Goal: Find specific page/section: Find specific page/section

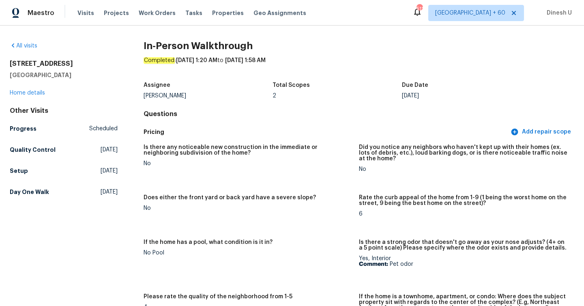
click at [141, 8] on div "Visits Projects Work Orders Tasks Properties Geo Assignments" at bounding box center [196, 13] width 238 height 16
click at [144, 13] on span "Work Orders" at bounding box center [157, 13] width 37 height 8
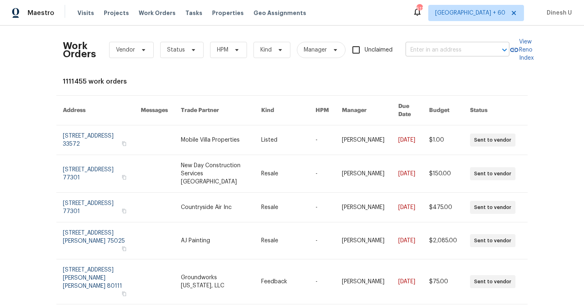
click at [436, 47] on input "text" at bounding box center [446, 50] width 81 height 13
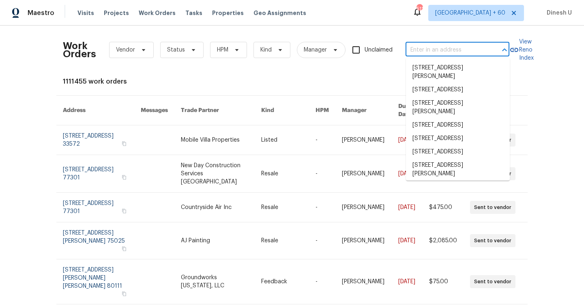
paste input "[STREET_ADDRESS][PERSON_NAME]"
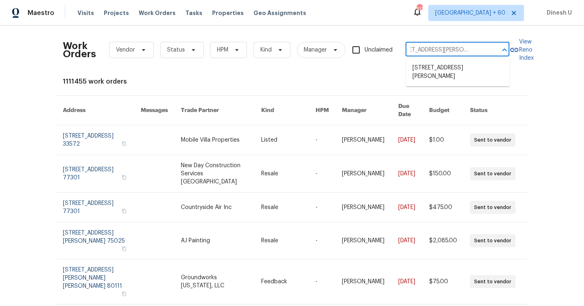
type input "[STREET_ADDRESS][PERSON_NAME]"
click at [343, 34] on div "Work Orders Vendor Status HPM Kind Manager Unclaimed ​" at bounding box center [286, 50] width 446 height 36
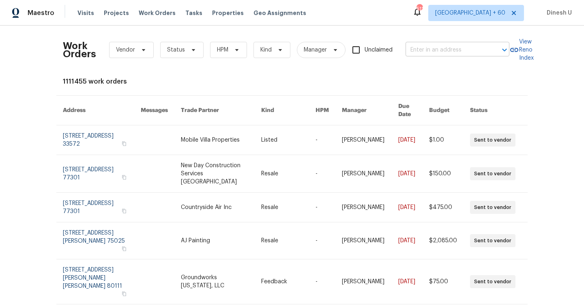
click at [431, 47] on input "text" at bounding box center [446, 50] width 81 height 13
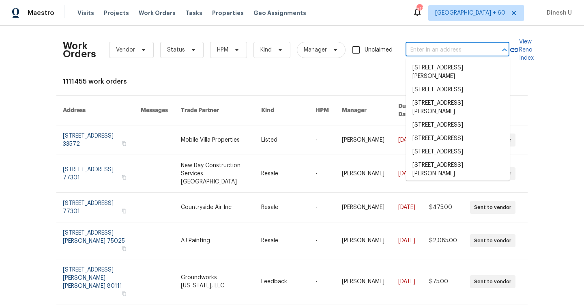
paste input "[STREET_ADDRESS][PERSON_NAME]"
type input "[STREET_ADDRESS][PERSON_NAME]"
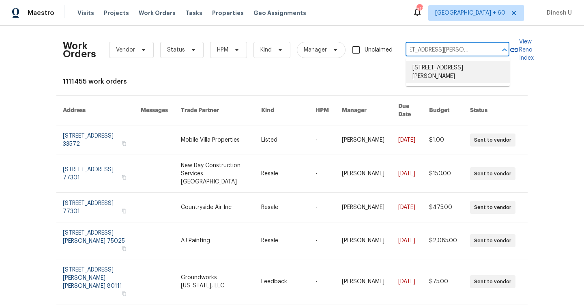
click at [421, 67] on li "[STREET_ADDRESS][PERSON_NAME]" at bounding box center [458, 72] width 104 height 22
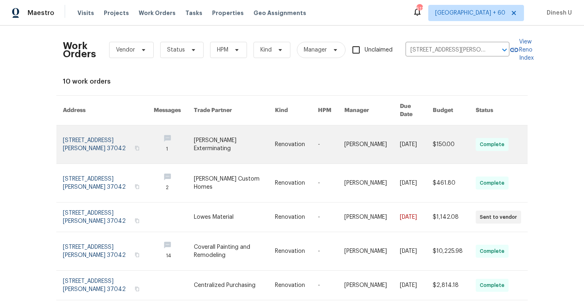
click at [90, 127] on link at bounding box center [108, 144] width 91 height 38
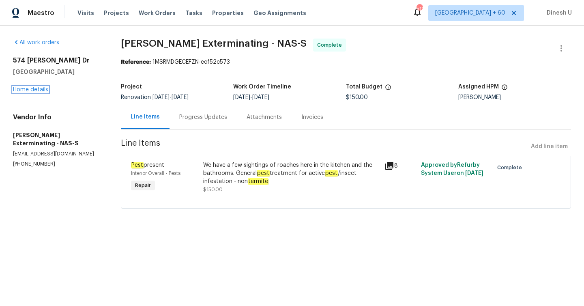
click at [27, 88] on link "Home details" at bounding box center [30, 90] width 35 height 6
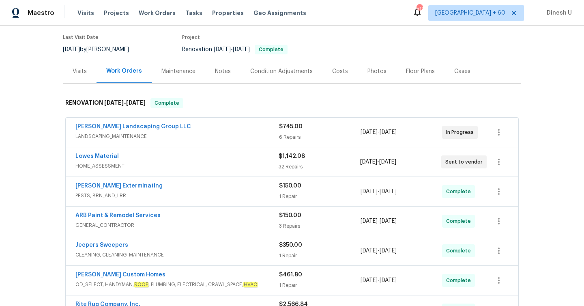
scroll to position [79, 0]
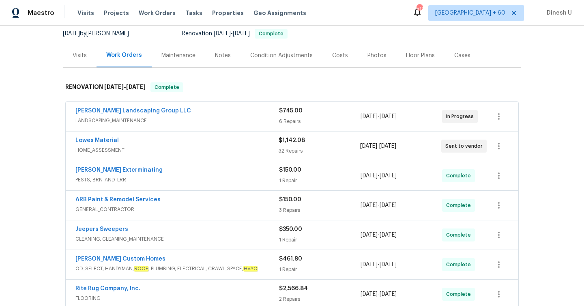
click at [293, 126] on div "$745.00 6 Repairs" at bounding box center [320, 116] width 82 height 19
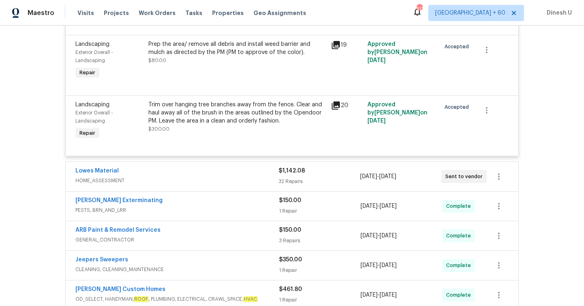
scroll to position [504, 0]
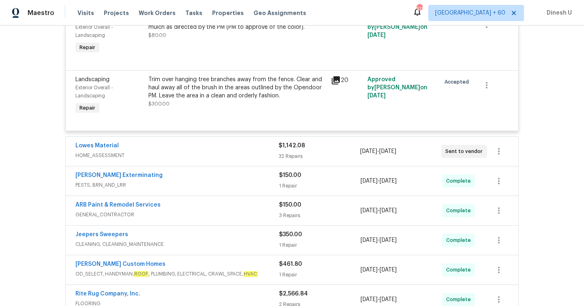
click at [289, 152] on div "$1,142.08 32 Repairs" at bounding box center [319, 151] width 81 height 19
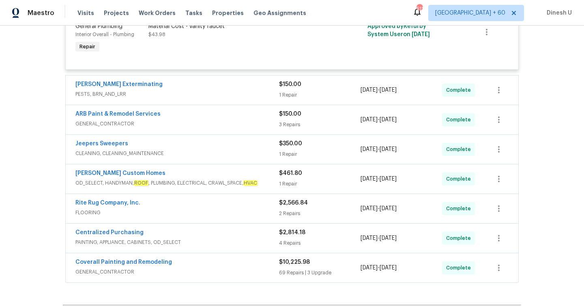
scroll to position [2404, 0]
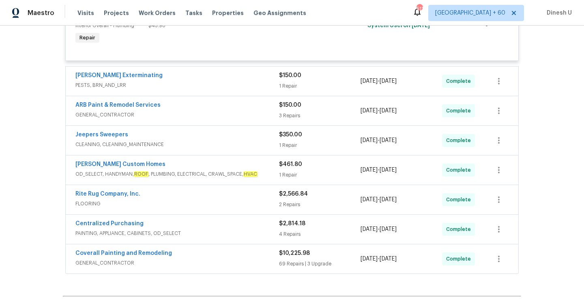
click at [278, 89] on span "PESTS, BRN_AND_LRR" at bounding box center [177, 85] width 204 height 8
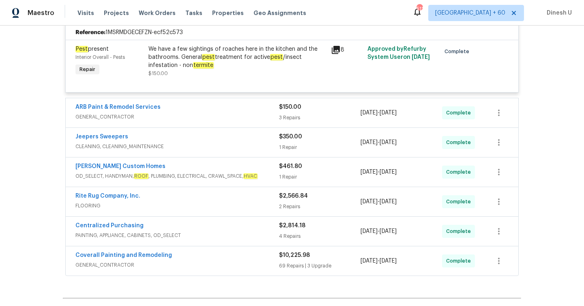
scroll to position [2485, 0]
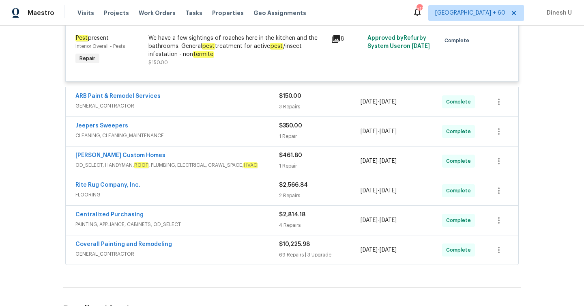
click at [294, 111] on div "3 Repairs" at bounding box center [320, 107] width 82 height 8
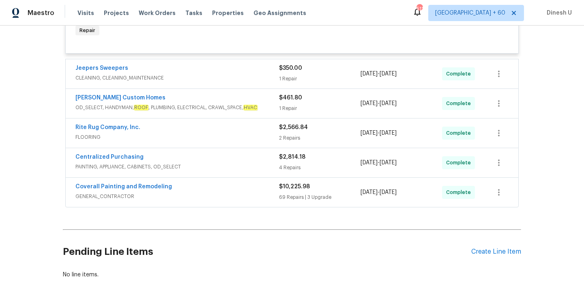
scroll to position [2829, 0]
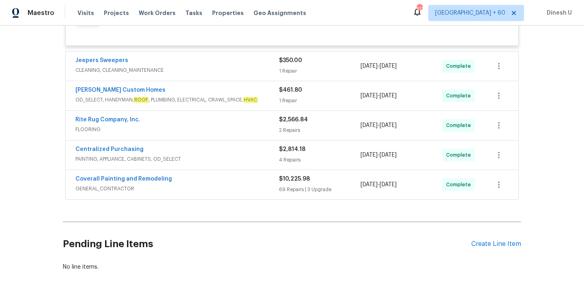
click at [287, 64] on div "$350.00" at bounding box center [320, 60] width 82 height 8
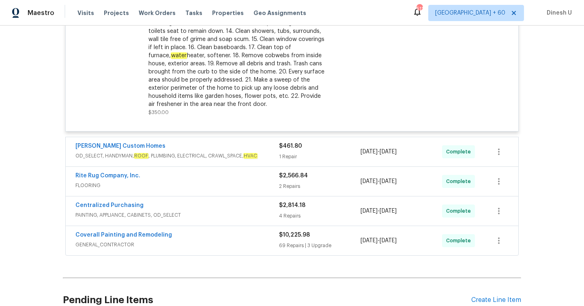
scroll to position [3011, 0]
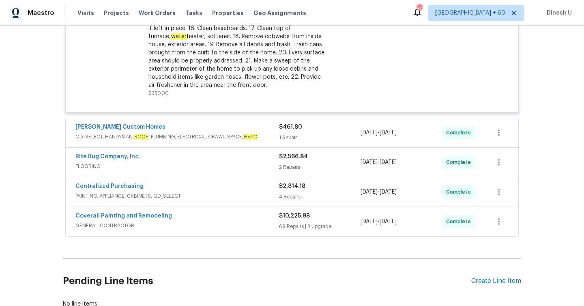
click at [285, 142] on div "1 Repair" at bounding box center [320, 137] width 82 height 8
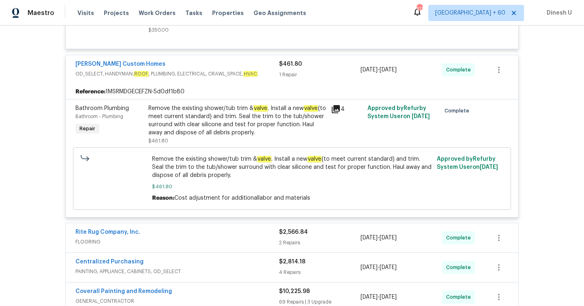
scroll to position [3076, 0]
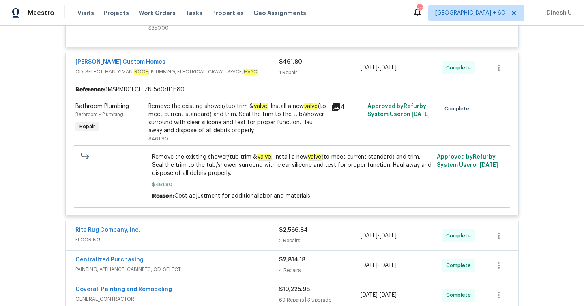
click at [220, 129] on div "Remove the existing shower/tub trim & valve . Install a new valve (to meet curr…" at bounding box center [237, 118] width 178 height 32
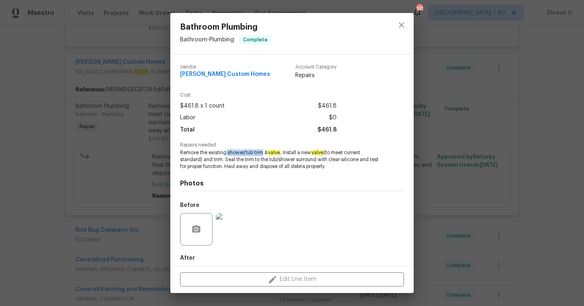
drag, startPoint x: 225, startPoint y: 152, endPoint x: 262, endPoint y: 153, distance: 36.5
click at [262, 153] on span "Remove the existing shower/tub trim & valve . Install a new valve (to meet curr…" at bounding box center [281, 159] width 202 height 20
copy span "shower/tub trim"
click at [158, 155] on div "Bathroom Plumbing Bathroom - Plumbing Complete Vendor [PERSON_NAME] Custom Home…" at bounding box center [292, 153] width 584 height 306
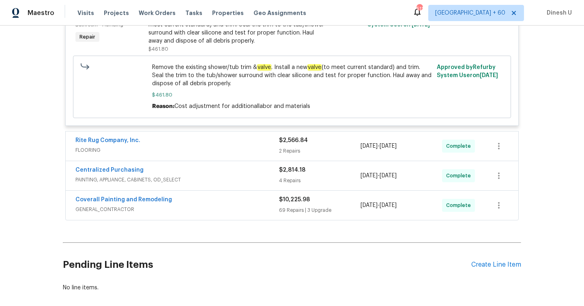
scroll to position [3179, 0]
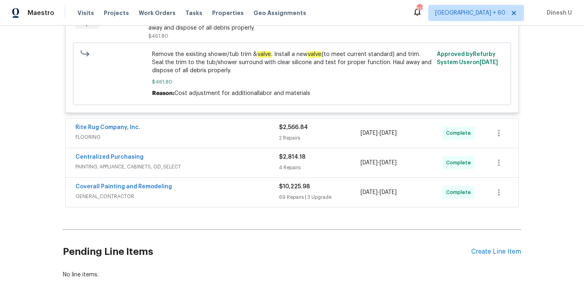
click at [292, 142] on div "2 Repairs" at bounding box center [320, 138] width 82 height 8
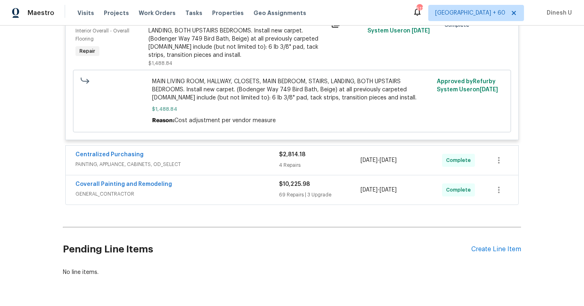
scroll to position [3442, 0]
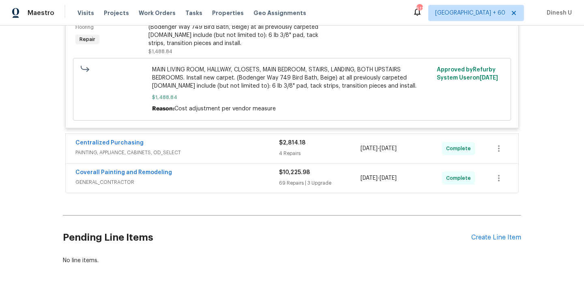
click at [288, 157] on div "4 Repairs" at bounding box center [320, 153] width 82 height 8
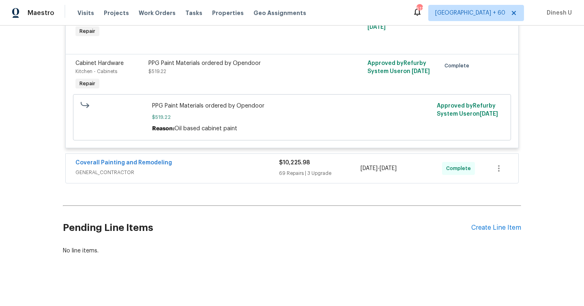
scroll to position [3766, 0]
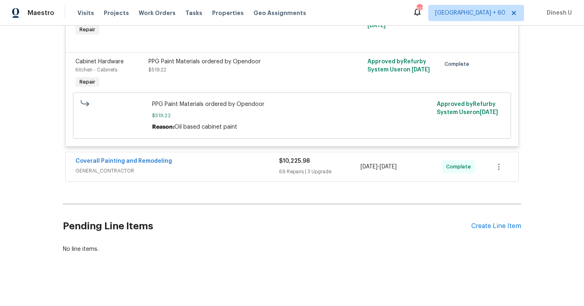
click at [292, 176] on div "69 Repairs | 3 Upgrade" at bounding box center [320, 171] width 82 height 8
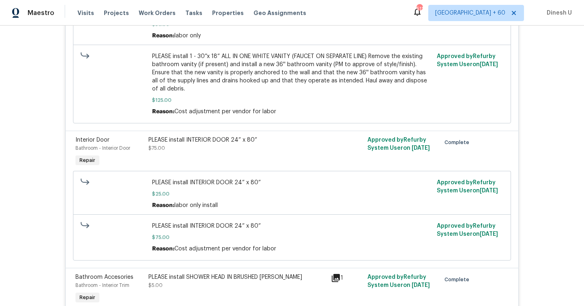
scroll to position [4272, 0]
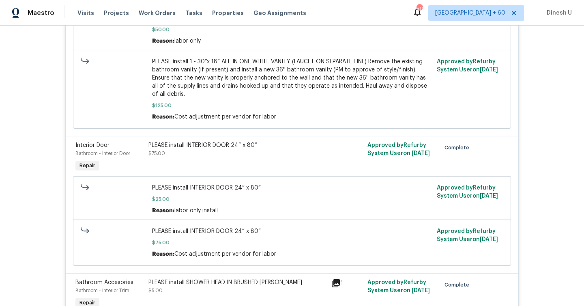
click at [181, 149] on div "PLEASE install INTERIOR DOOR 24” x 80”" at bounding box center [237, 145] width 178 height 8
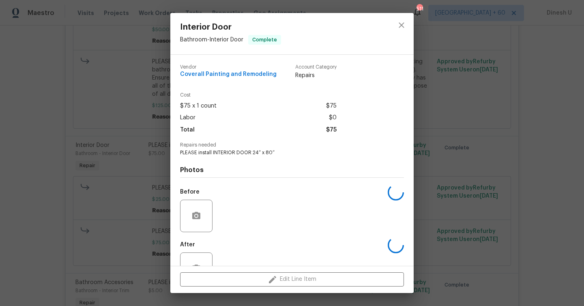
scroll to position [27, 0]
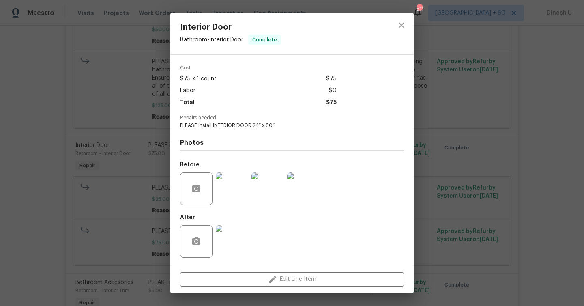
click at [217, 178] on img at bounding box center [232, 188] width 32 height 32
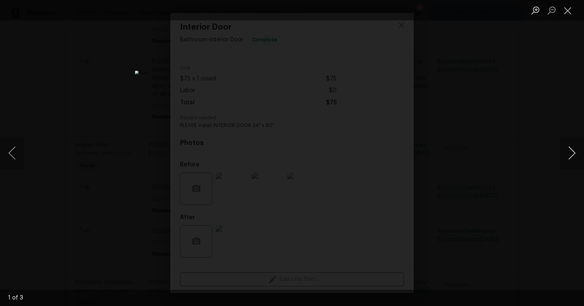
click at [569, 152] on button "Next image" at bounding box center [572, 153] width 24 height 32
click at [569, 11] on button "Close lightbox" at bounding box center [568, 10] width 16 height 14
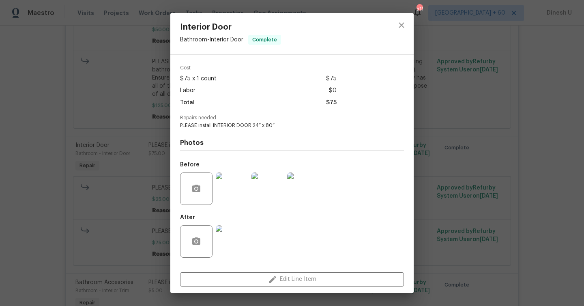
click at [235, 234] on img at bounding box center [232, 241] width 32 height 32
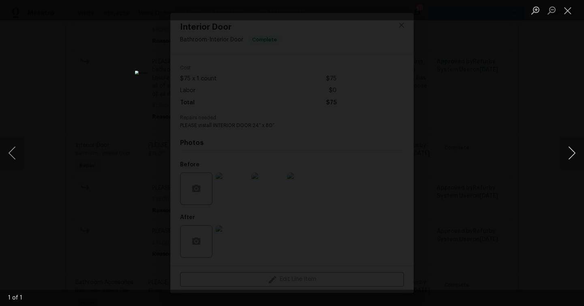
click at [573, 148] on button "Next image" at bounding box center [572, 153] width 24 height 32
click at [566, 6] on button "Close lightbox" at bounding box center [568, 10] width 16 height 14
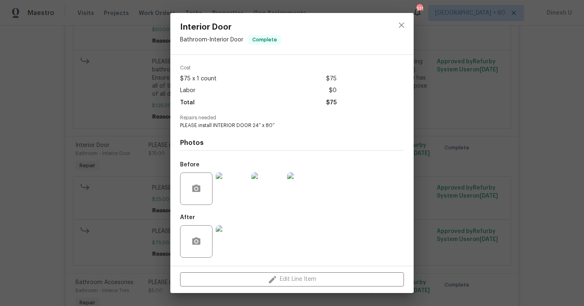
click at [419, 108] on div "Interior Door Bathroom - Interior Door Complete Vendor Coverall Painting and Re…" at bounding box center [292, 153] width 584 height 306
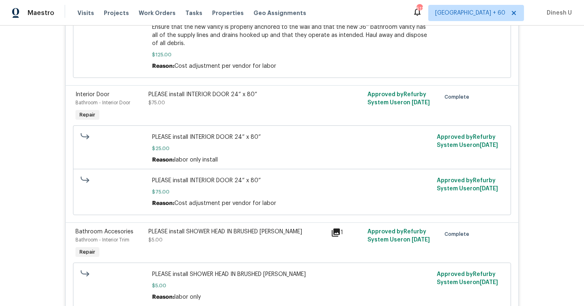
scroll to position [4322, 0]
click at [175, 132] on div "PLEASE install INTERIOR DOOR 24” x 80” $25.00 Reason: labor only install Approv…" at bounding box center [291, 171] width 433 height 94
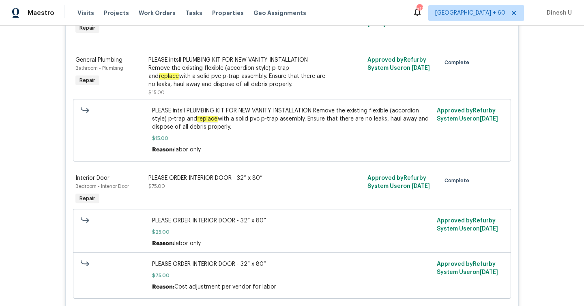
scroll to position [5234, 0]
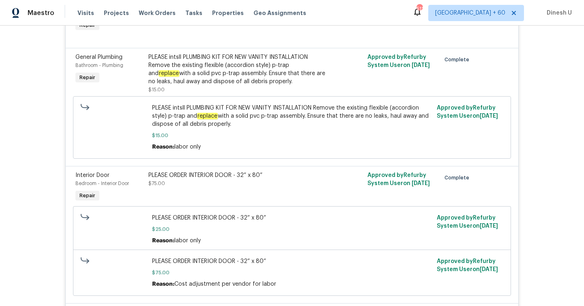
click at [268, 78] on div "PLEASE intsll PLUMBING KIT FOR NEW VANITY INSTALLATION Remove the existing flex…" at bounding box center [237, 69] width 178 height 32
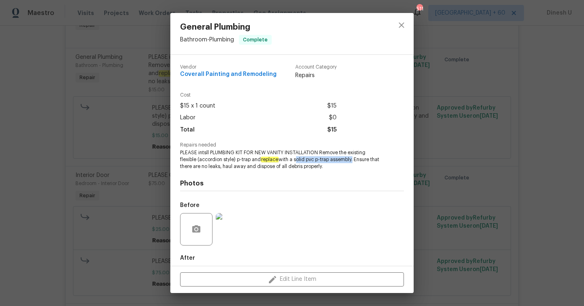
drag, startPoint x: 297, startPoint y: 159, endPoint x: 354, endPoint y: 162, distance: 56.8
click at [354, 162] on span "PLEASE intsll PLUMBING KIT FOR NEW VANITY INSTALLATION Remove the existing flex…" at bounding box center [281, 159] width 202 height 20
copy span "solid pvc p-trap assembly"
click at [145, 163] on div "General Plumbing Bathroom - Plumbing Complete Vendor Coverall Painting and Remo…" at bounding box center [292, 153] width 584 height 306
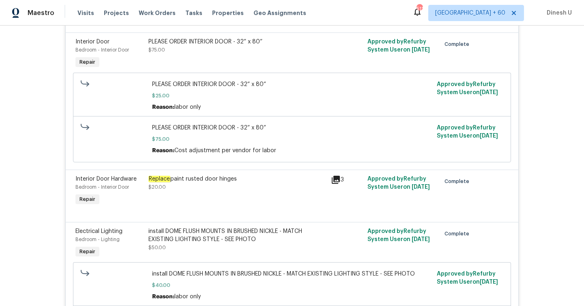
scroll to position [5351, 0]
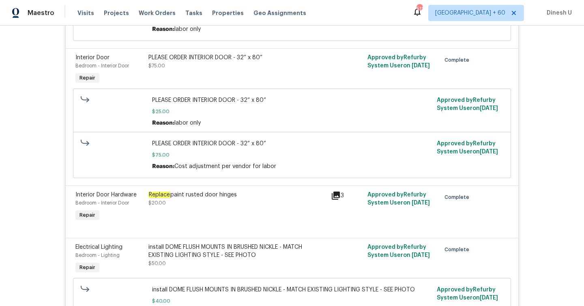
click at [178, 62] on div "PLEASE ORDER INTERIOR DOOR - 32” x 80”" at bounding box center [237, 58] width 178 height 8
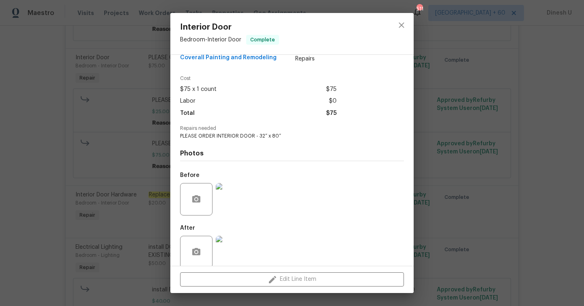
scroll to position [27, 0]
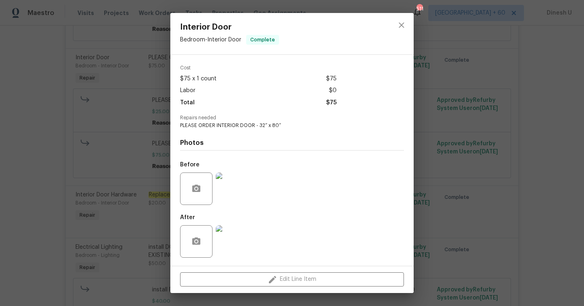
click at [233, 176] on img at bounding box center [232, 188] width 32 height 32
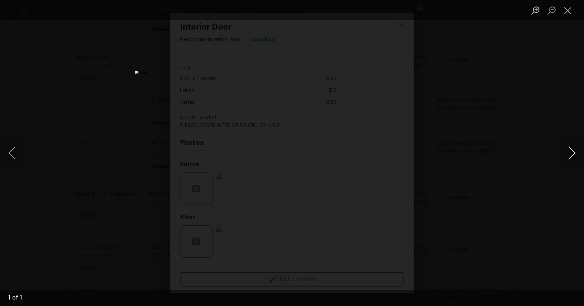
click at [573, 154] on button "Next image" at bounding box center [572, 153] width 24 height 32
click at [568, 14] on button "Close lightbox" at bounding box center [568, 10] width 16 height 14
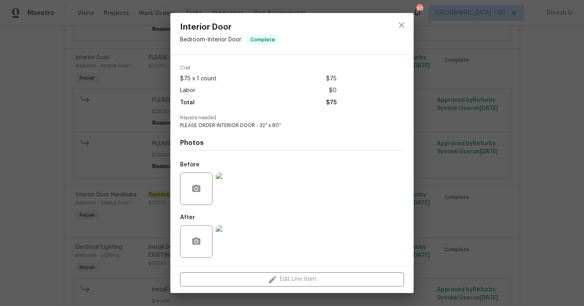
click at [229, 234] on img at bounding box center [232, 241] width 32 height 32
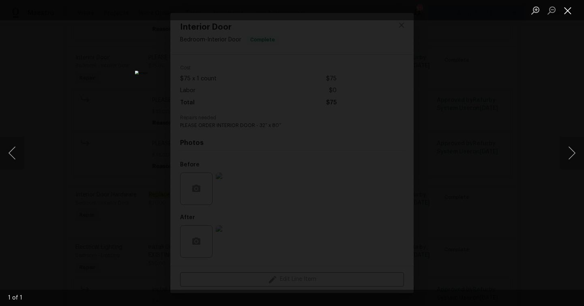
click at [566, 7] on button "Close lightbox" at bounding box center [568, 10] width 16 height 14
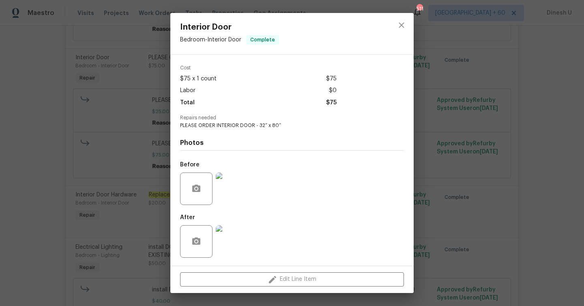
click at [157, 176] on div "Interior Door Bedroom - Interior Door Complete Vendor Coverall Painting and Rem…" at bounding box center [292, 153] width 584 height 306
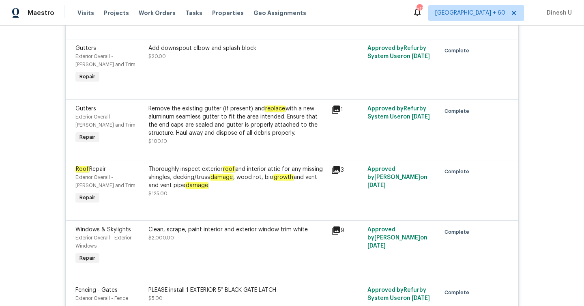
scroll to position [5741, 0]
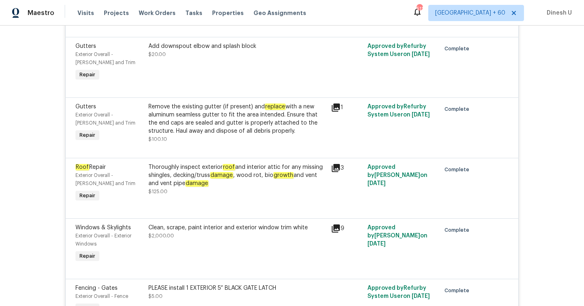
click at [270, 110] on em "replace" at bounding box center [275, 106] width 21 height 6
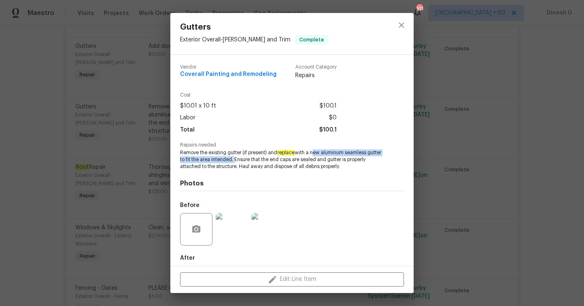
drag, startPoint x: 313, startPoint y: 153, endPoint x: 249, endPoint y: 159, distance: 64.4
click at [249, 159] on span "Remove the existing gutter (if present) and replace with a new aluminum seamles…" at bounding box center [281, 159] width 202 height 20
copy span "new aluminum seamless gutter to fit the area intended."
click at [142, 150] on div "Gutters Exterior Overall - [PERSON_NAME] and Trim Complete Vendor Coverall Pain…" at bounding box center [292, 153] width 584 height 306
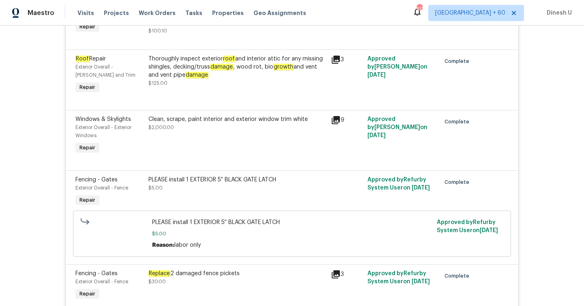
scroll to position [5858, 0]
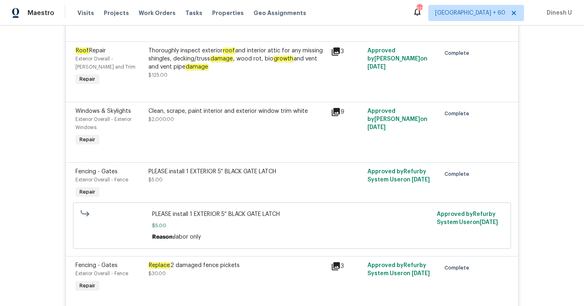
click at [335, 56] on icon at bounding box center [336, 51] width 8 height 8
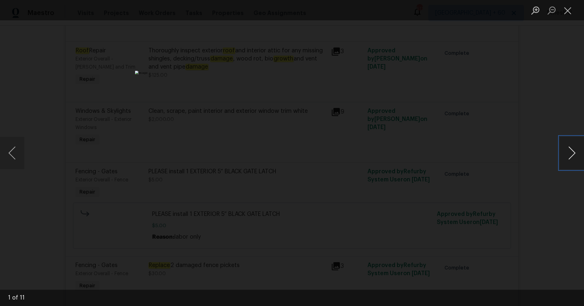
click at [575, 150] on button "Next image" at bounding box center [572, 153] width 24 height 32
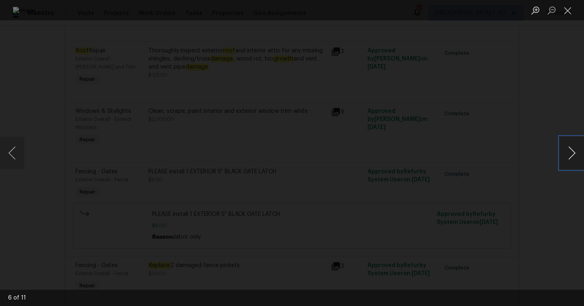
click at [575, 150] on button "Next image" at bounding box center [572, 153] width 24 height 32
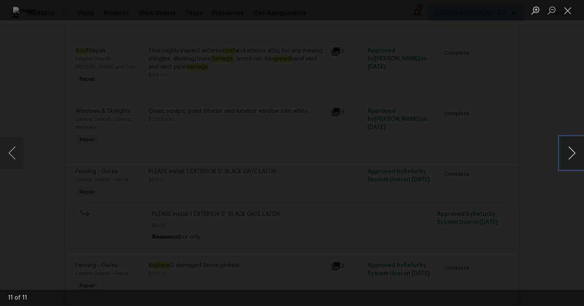
click at [575, 150] on button "Next image" at bounding box center [572, 153] width 24 height 32
click at [565, 9] on button "Close lightbox" at bounding box center [568, 10] width 16 height 14
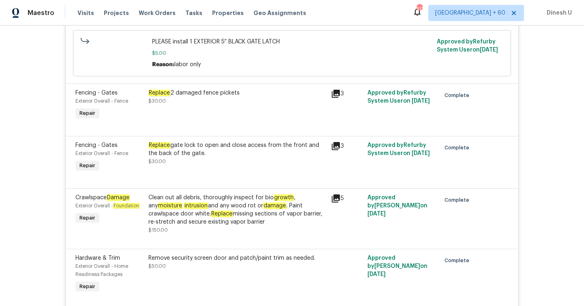
scroll to position [6037, 0]
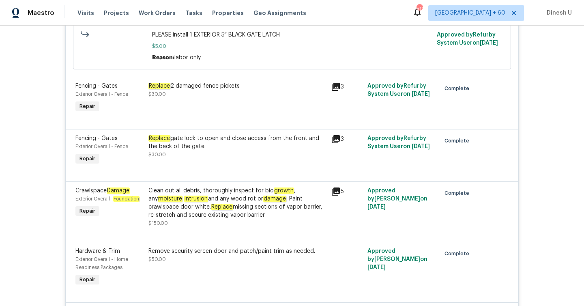
click at [185, 90] on div "Replace 2 damaged fence pickets" at bounding box center [237, 86] width 178 height 8
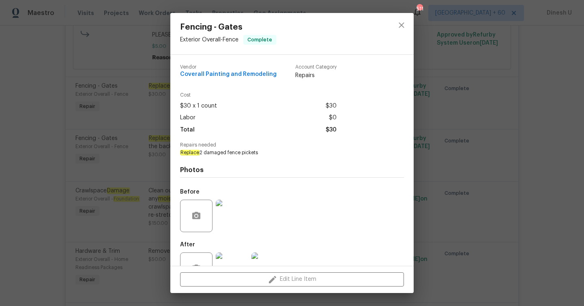
drag, startPoint x: 180, startPoint y: 153, endPoint x: 266, endPoint y: 155, distance: 86.0
click at [267, 156] on div "Vendor Coverall Painting and Remodeling Account Category Repairs Cost $30 x 1 c…" at bounding box center [292, 174] width 224 height 232
copy span "Replace 2 damaged fence pickets"
click at [146, 161] on div "Fencing - Gates Exterior Overall - Fence Complete Vendor Coverall Painting and …" at bounding box center [292, 153] width 584 height 306
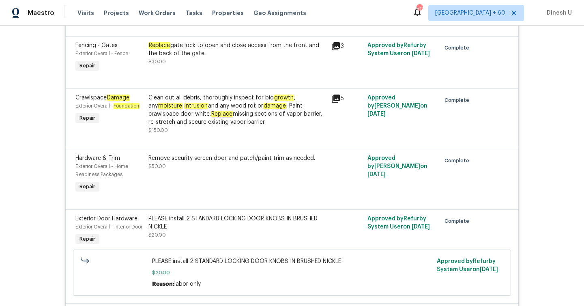
scroll to position [6140, 0]
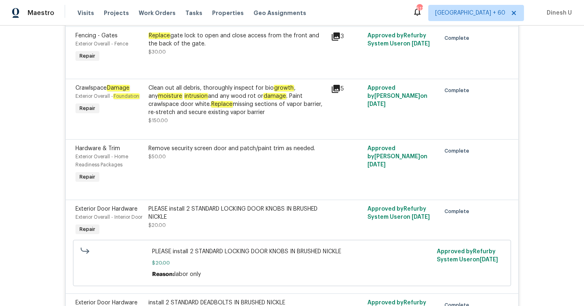
click at [338, 93] on icon at bounding box center [336, 89] width 8 height 8
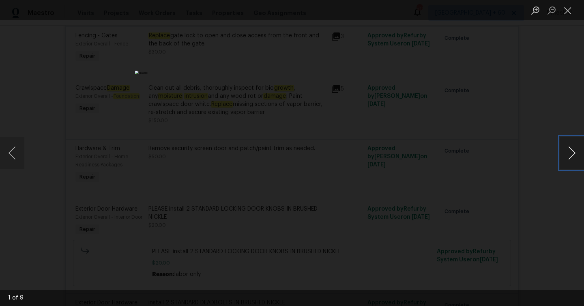
click at [575, 151] on button "Next image" at bounding box center [572, 153] width 24 height 32
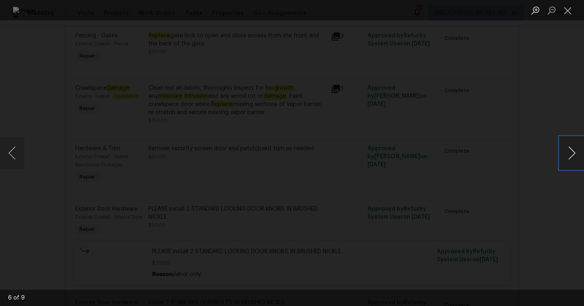
click at [575, 151] on button "Next image" at bounding box center [572, 153] width 24 height 32
click at [567, 6] on button "Close lightbox" at bounding box center [568, 10] width 16 height 14
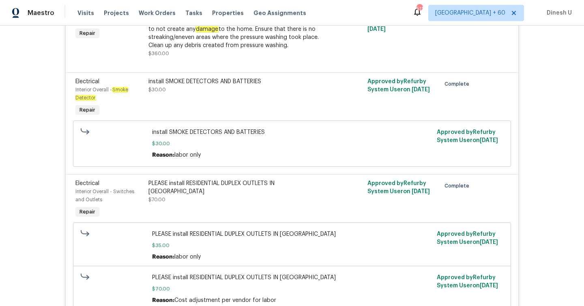
scroll to position [8472, 0]
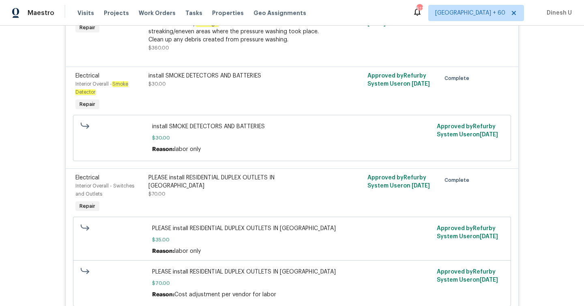
click at [221, 80] on div "install SMOKE DETECTORS AND BATTERIES" at bounding box center [237, 76] width 178 height 8
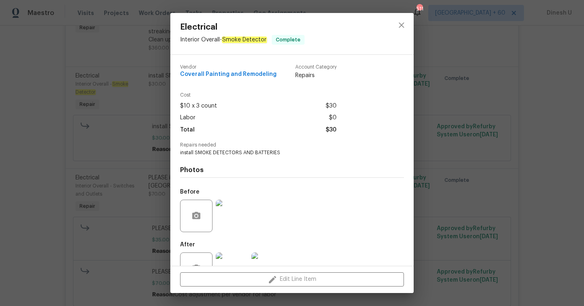
click at [139, 120] on div "Electrical Interior Overall - Smoke Detector Complete Vendor Coverall Painting …" at bounding box center [292, 153] width 584 height 306
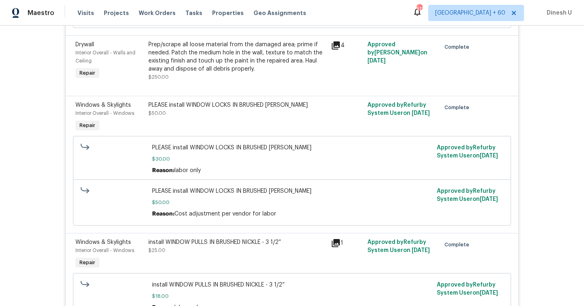
scroll to position [8941, 0]
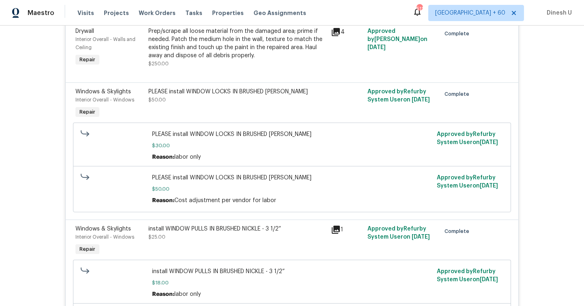
click at [338, 36] on icon at bounding box center [336, 32] width 8 height 8
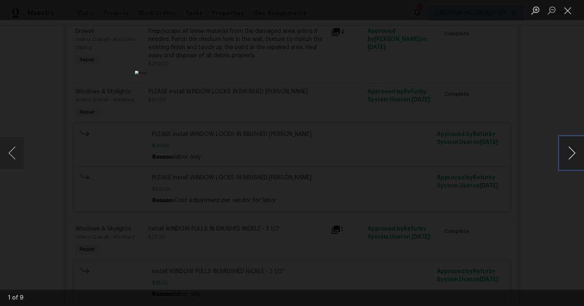
click at [569, 152] on button "Next image" at bounding box center [572, 153] width 24 height 32
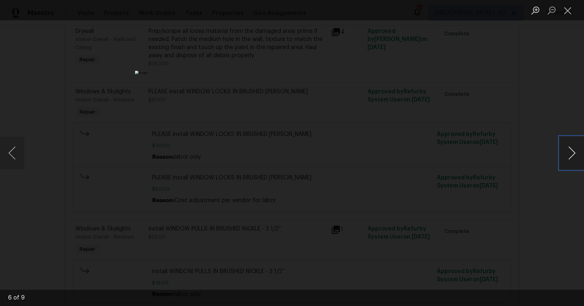
click at [569, 152] on button "Next image" at bounding box center [572, 153] width 24 height 32
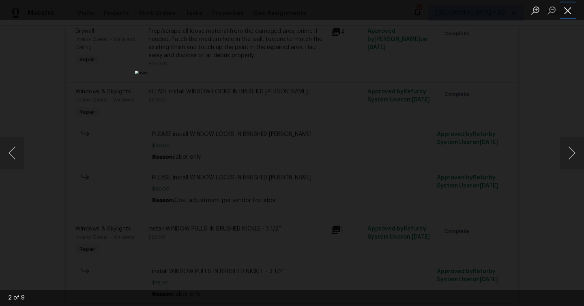
click at [562, 14] on button "Close lightbox" at bounding box center [568, 10] width 16 height 14
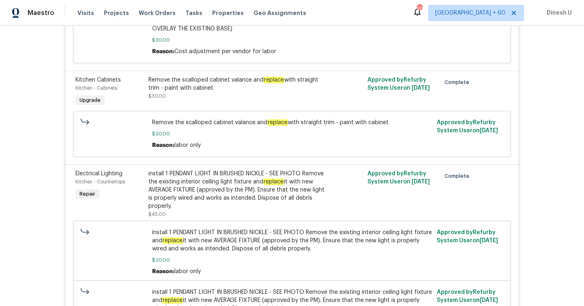
scroll to position [9834, 0]
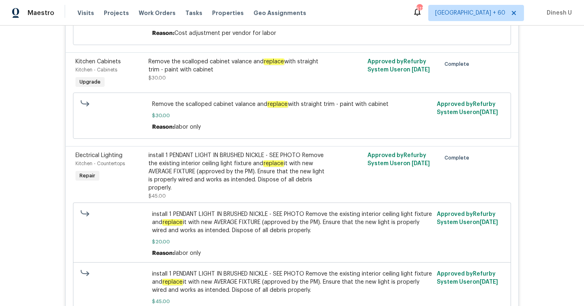
click at [260, 74] on div "Remove the scalloped cabinet valance and replace with straight trim - paint wit…" at bounding box center [237, 66] width 178 height 16
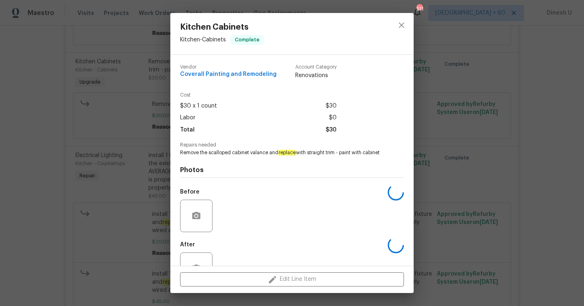
click at [150, 114] on div "Kitchen Cabinets Kitchen - Cabinets Complete Vendor Coverall Painting and Remod…" at bounding box center [292, 153] width 584 height 306
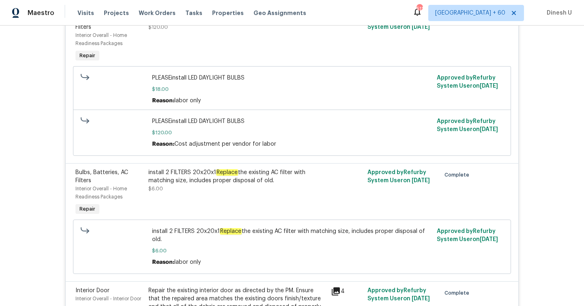
scroll to position [7076, 0]
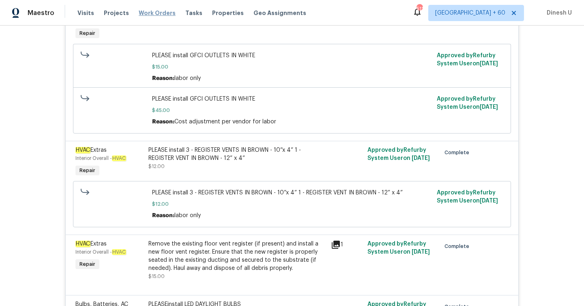
click at [150, 13] on span "Work Orders" at bounding box center [157, 13] width 37 height 8
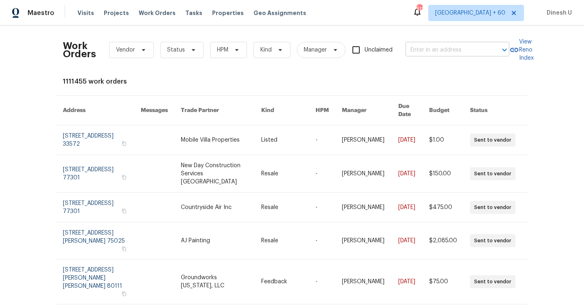
click at [414, 47] on input "text" at bounding box center [446, 50] width 81 height 13
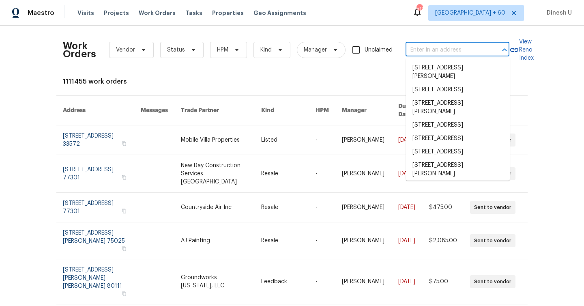
paste input "[STREET_ADDRESS][US_STATE]"
type input "[STREET_ADDRESS][US_STATE]"
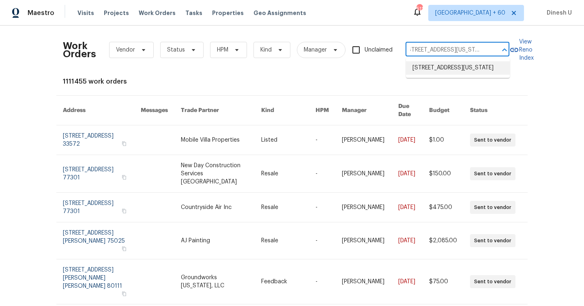
click at [421, 70] on li "[STREET_ADDRESS][US_STATE]" at bounding box center [458, 67] width 104 height 13
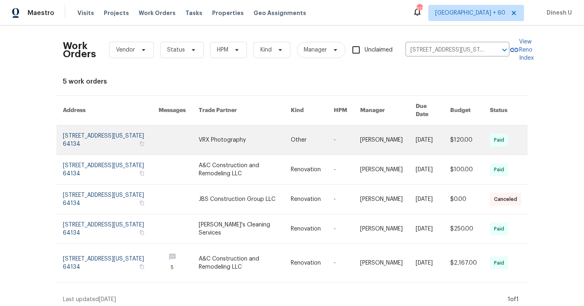
click at [76, 125] on link at bounding box center [111, 139] width 96 height 29
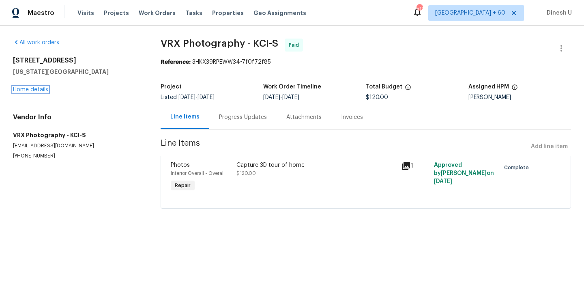
click at [27, 90] on link "Home details" at bounding box center [30, 90] width 35 height 6
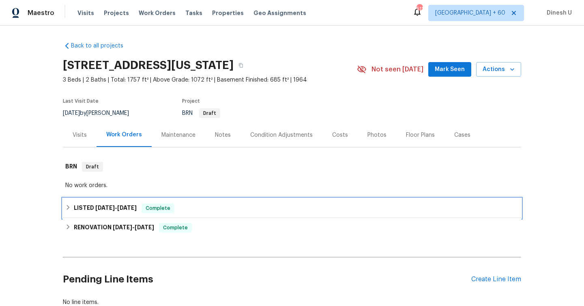
click at [137, 207] on span "[DATE]" at bounding box center [126, 208] width 19 height 6
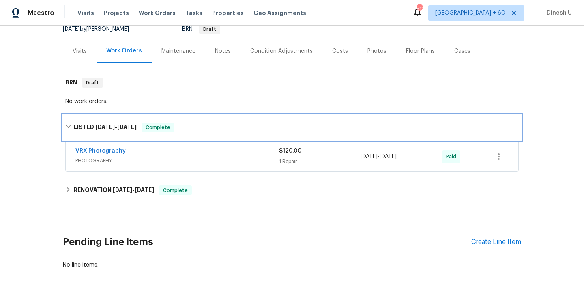
scroll to position [102, 0]
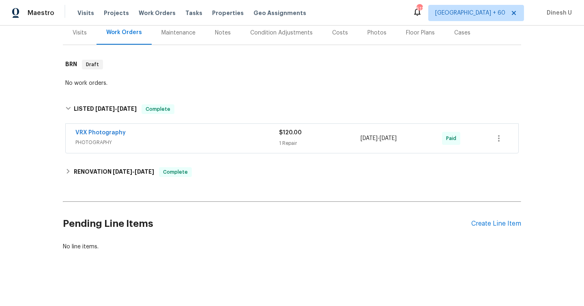
click at [293, 145] on div "1 Repair" at bounding box center [320, 143] width 82 height 8
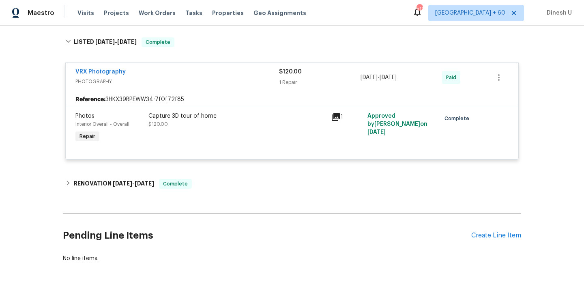
scroll to position [176, 0]
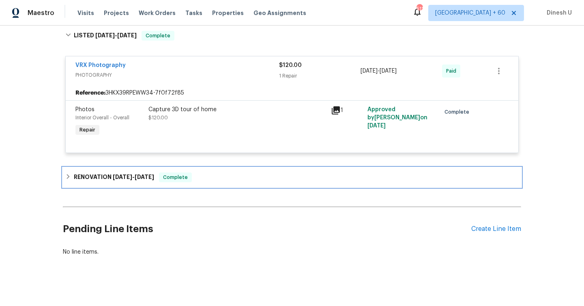
click at [140, 176] on span "[DATE]" at bounding box center [144, 177] width 19 height 6
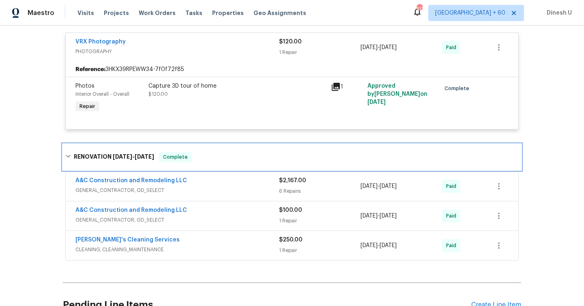
scroll to position [215, 0]
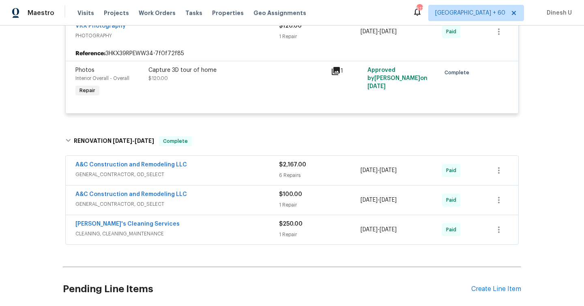
click at [287, 181] on div "A&C Construction and Remodeling LLC GENERAL_CONTRACTOR, OD_SELECT $2,167.00 6 R…" at bounding box center [292, 170] width 453 height 29
click at [286, 176] on div "6 Repairs" at bounding box center [320, 175] width 82 height 8
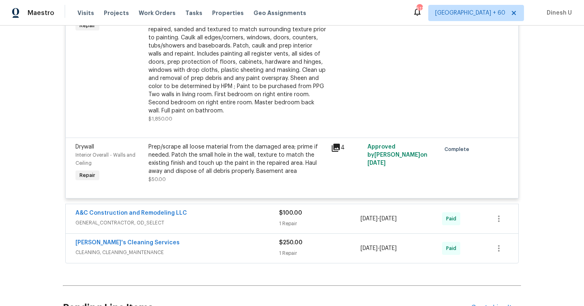
scroll to position [801, 0]
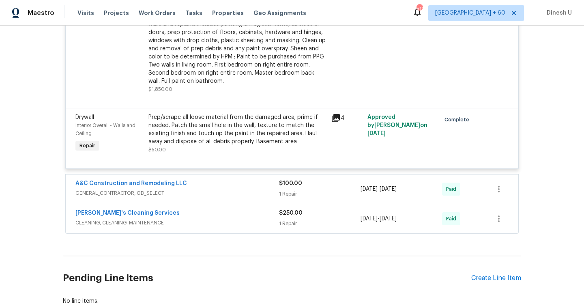
click at [288, 182] on div "$100.00 1 Repair" at bounding box center [320, 188] width 82 height 19
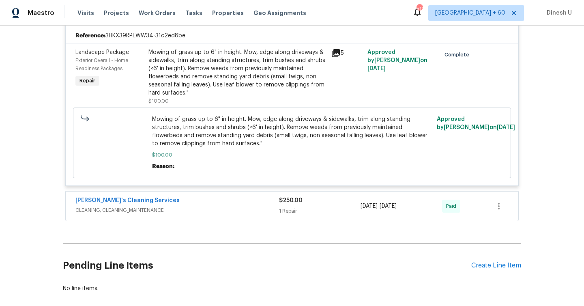
scroll to position [991, 0]
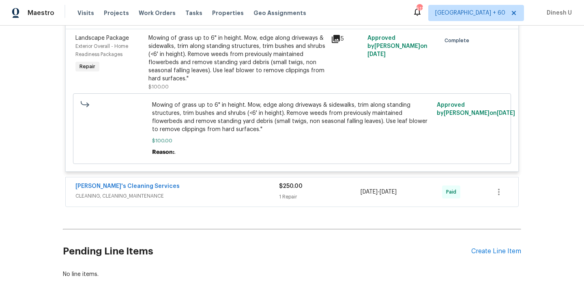
click at [303, 195] on div "$250.00 1 Repair" at bounding box center [320, 191] width 82 height 19
